Goal: Use online tool/utility: Utilize a website feature to perform a specific function

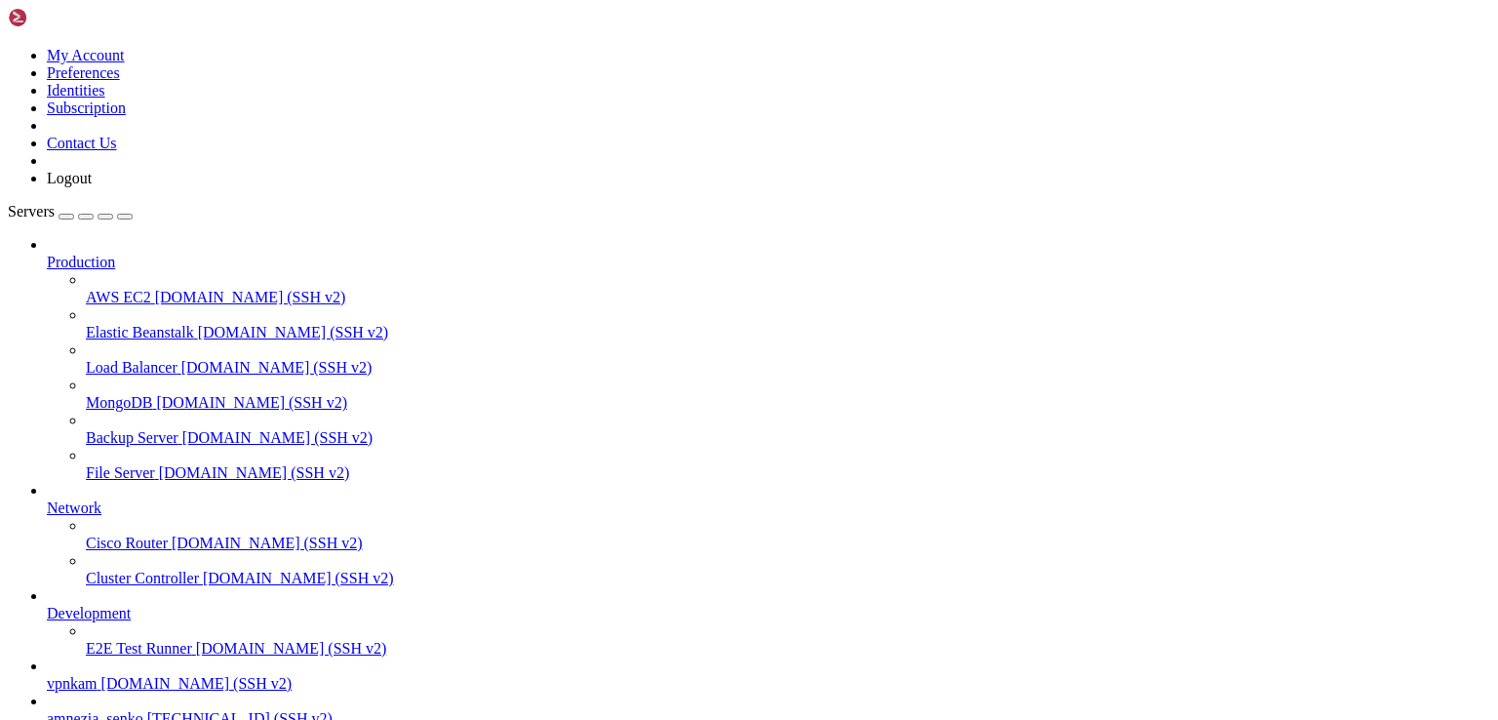
click at [8, 47] on icon at bounding box center [8, 47] width 0 height 0
click at [66, 217] on div "button" at bounding box center [66, 217] width 0 height 0
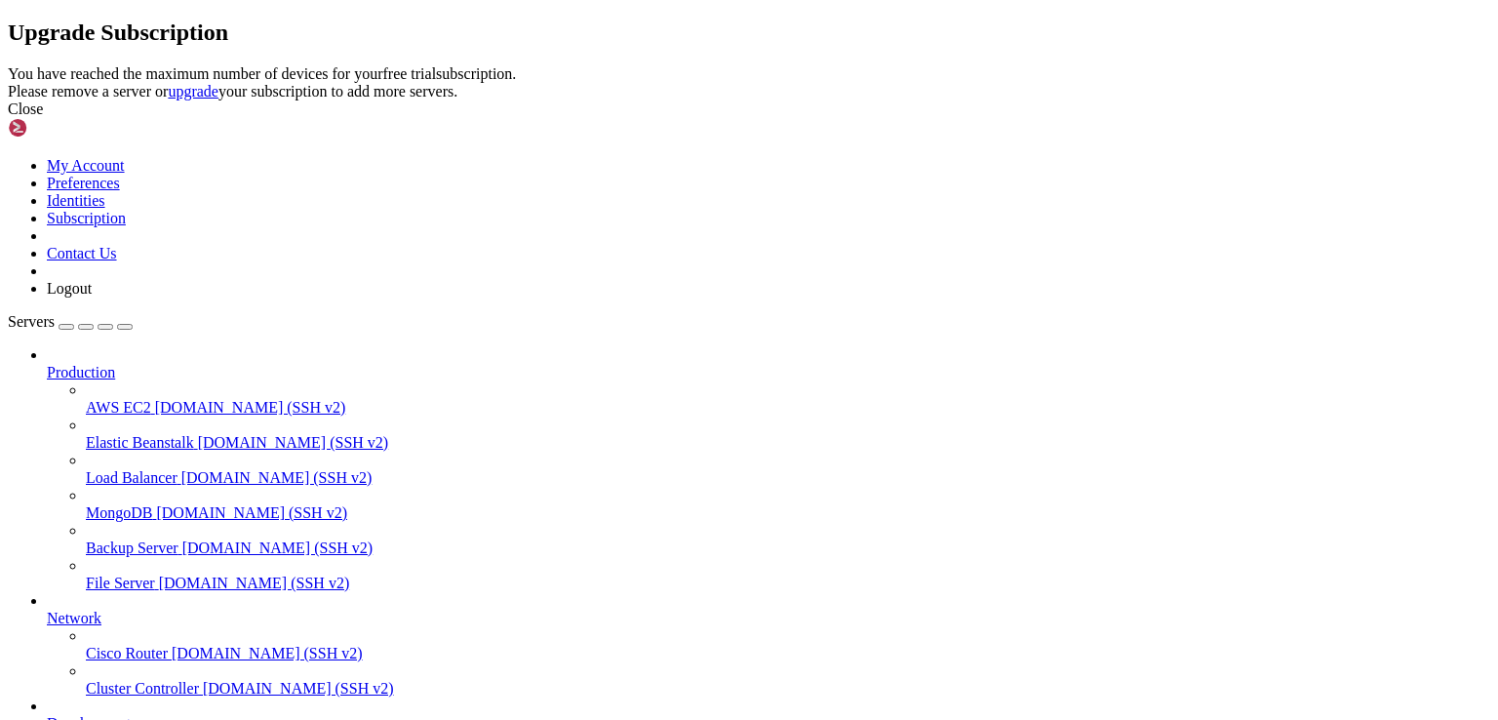
click at [1007, 118] on div "Close" at bounding box center [749, 109] width 1482 height 18
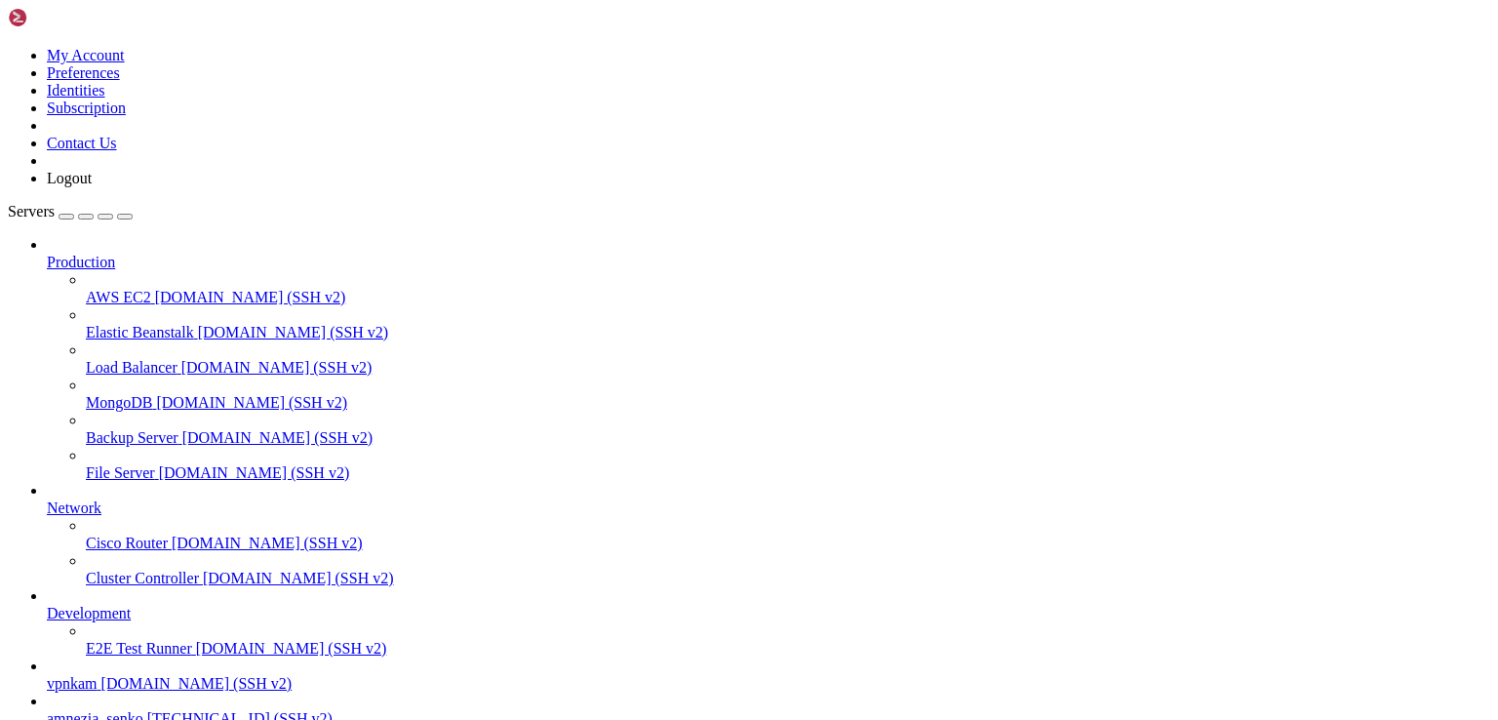
click at [66, 217] on div "button" at bounding box center [66, 217] width 0 height 0
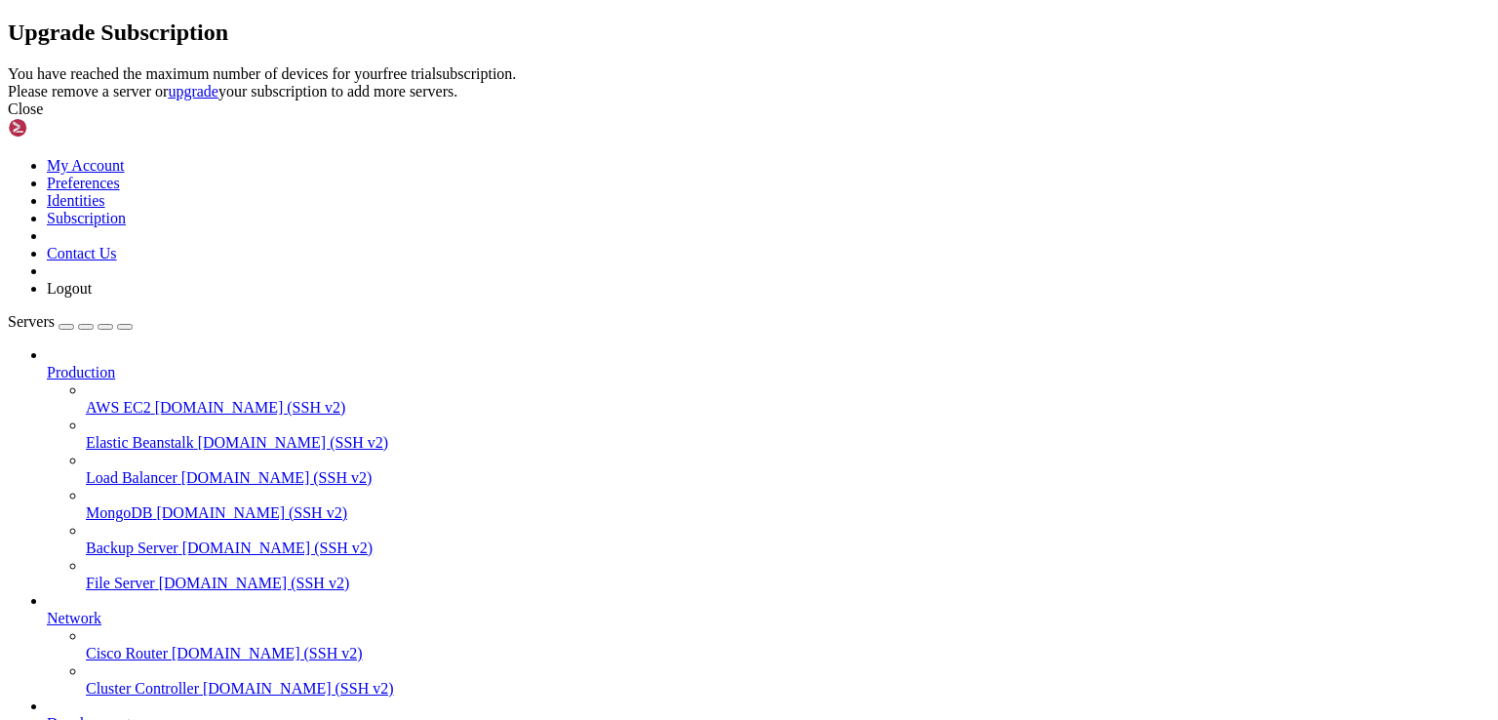
click at [978, 118] on div "Close" at bounding box center [749, 109] width 1482 height 18
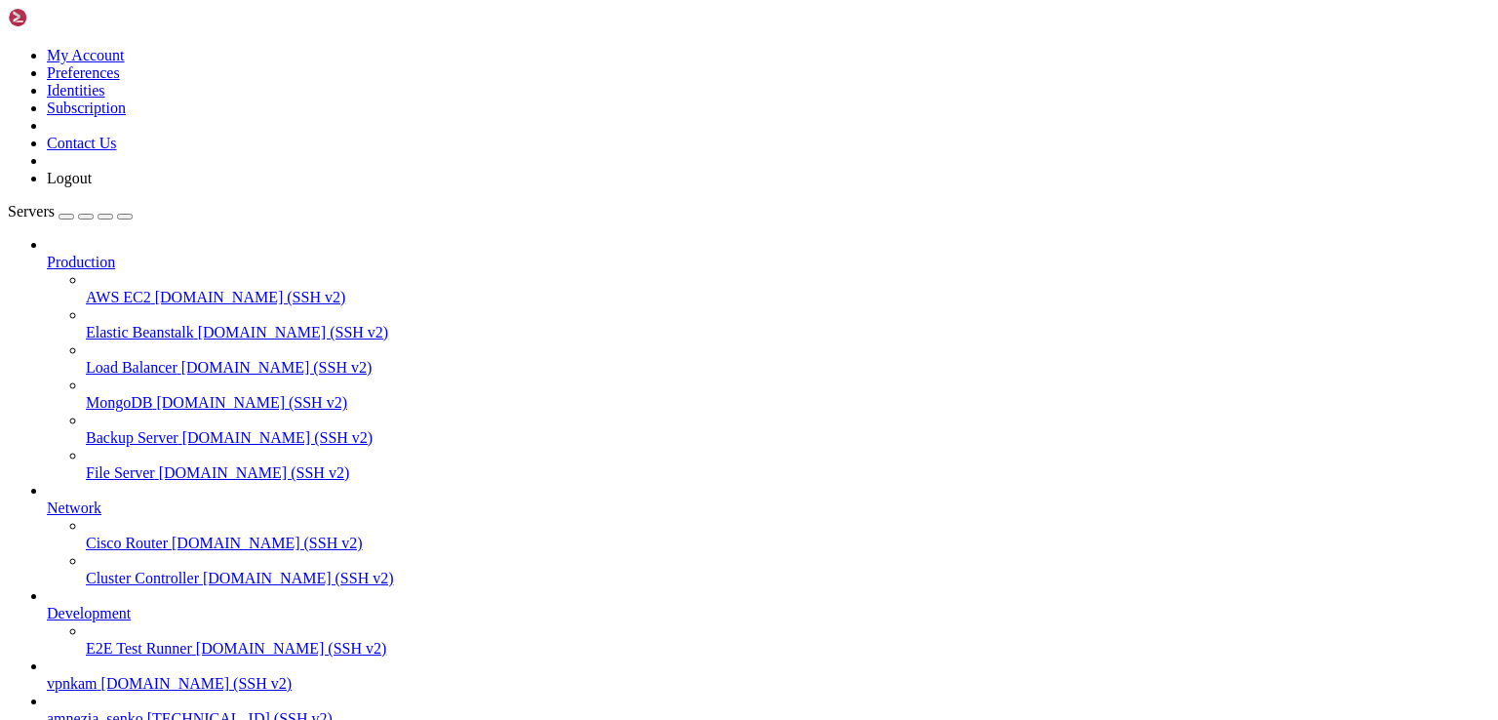
scroll to position [171, 0]
click at [98, 675] on span "vpnkam" at bounding box center [72, 683] width 51 height 17
click at [110, 675] on span "[DOMAIN_NAME] (SSH v2)" at bounding box center [196, 683] width 191 height 17
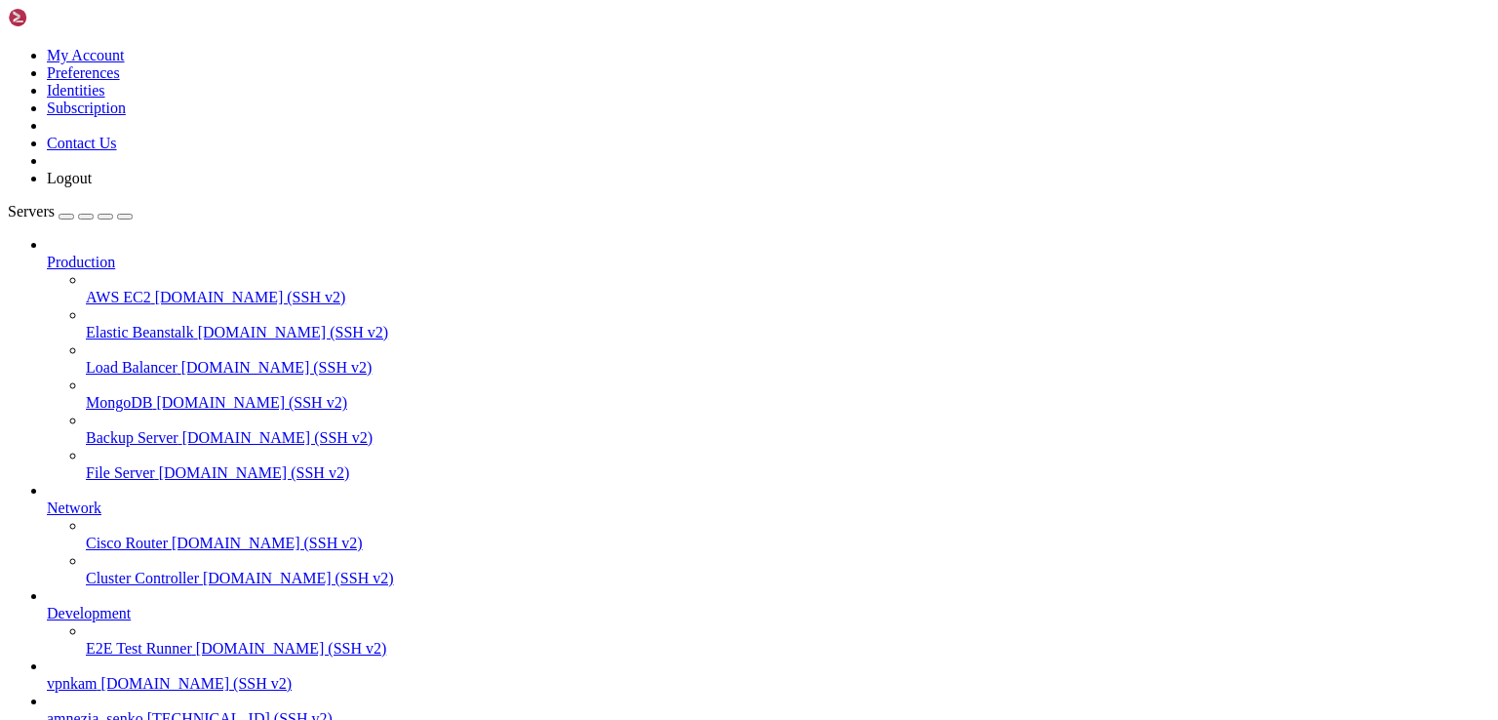
drag, startPoint x: 326, startPoint y: 1382, endPoint x: 146, endPoint y: 1645, distance: 318.7
